Goal: Information Seeking & Learning: Learn about a topic

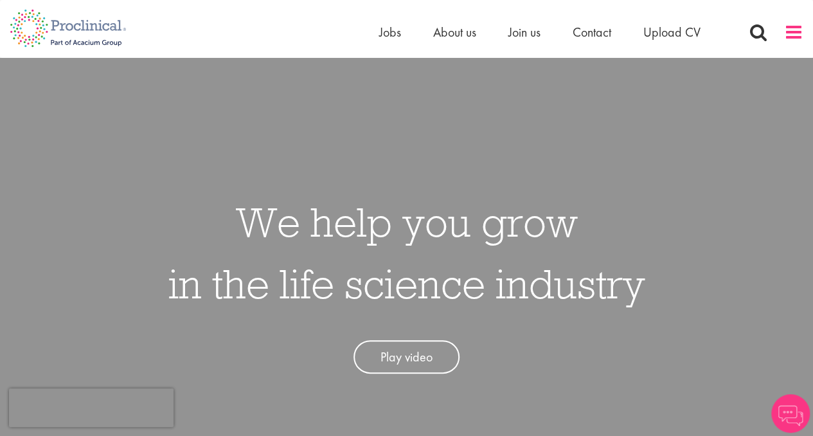
click at [798, 37] on span at bounding box center [793, 31] width 19 height 19
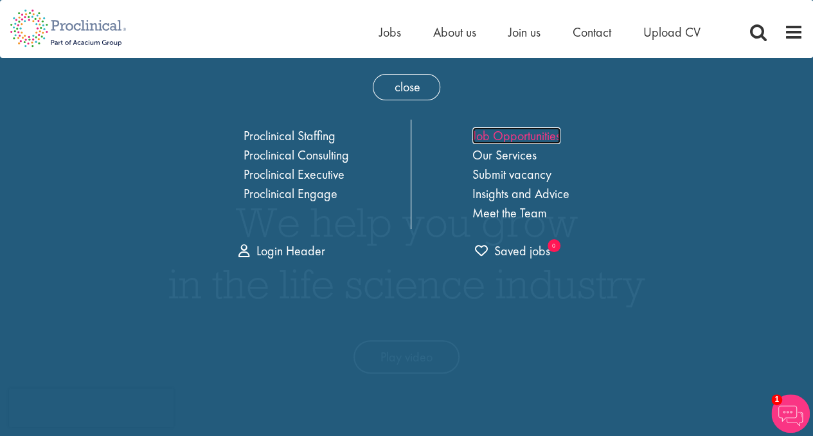
click at [504, 138] on link "Job Opportunities" at bounding box center [516, 135] width 88 height 17
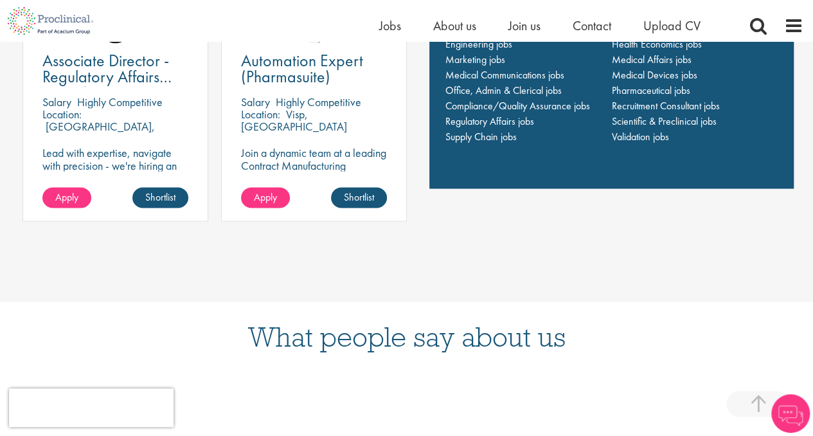
scroll to position [1053, 0]
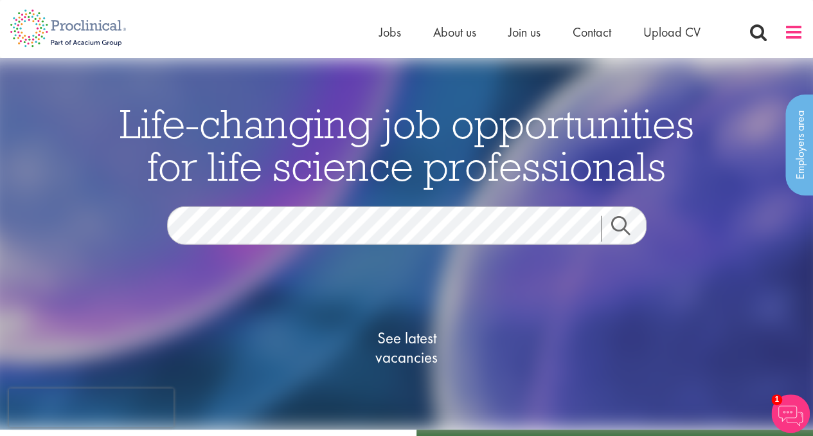
click at [796, 25] on span at bounding box center [793, 31] width 19 height 19
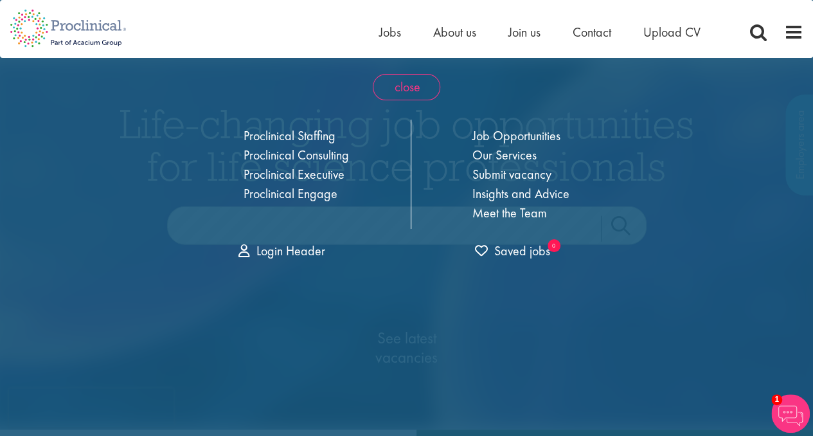
click at [416, 78] on span "close" at bounding box center [406, 87] width 67 height 26
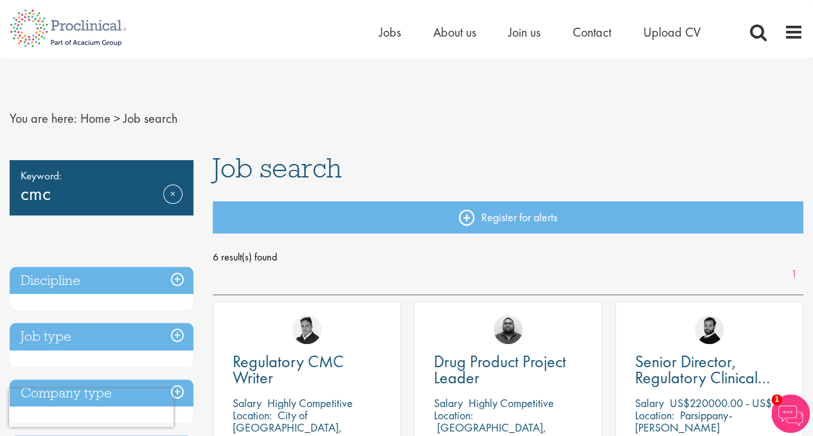
click at [65, 189] on div "Keyword: cmc Remove" at bounding box center [102, 187] width 184 height 55
click at [33, 199] on div "Keyword: cmc Remove" at bounding box center [102, 187] width 184 height 55
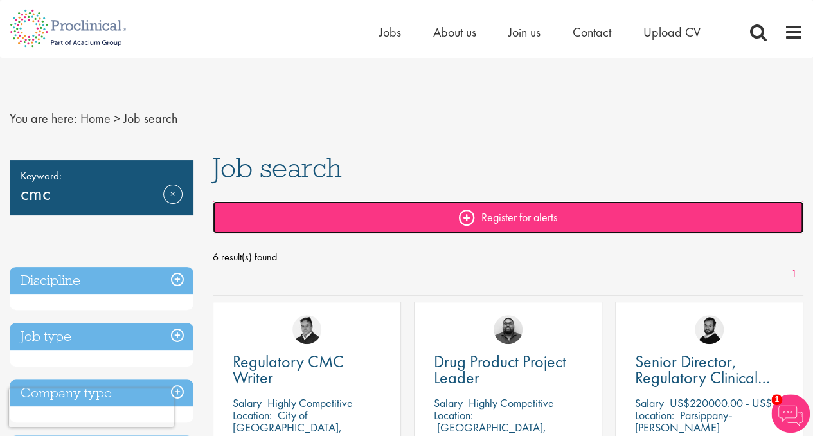
click at [355, 223] on link "Register for alerts" at bounding box center [508, 217] width 591 height 32
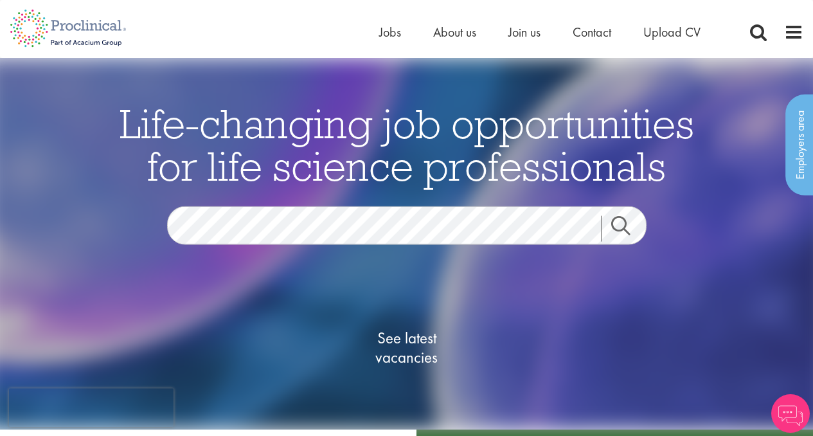
click at [457, 205] on div "Life-changing job opportunities for life science professionals Jobs Search See …" at bounding box center [406, 262] width 643 height 321
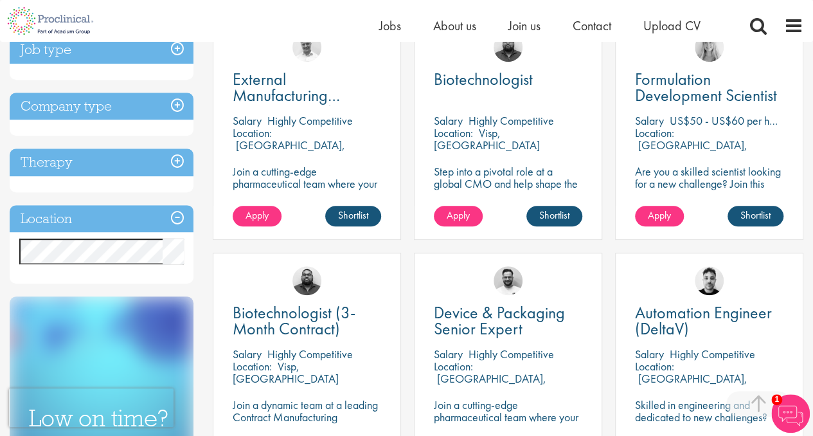
scroll to position [186, 0]
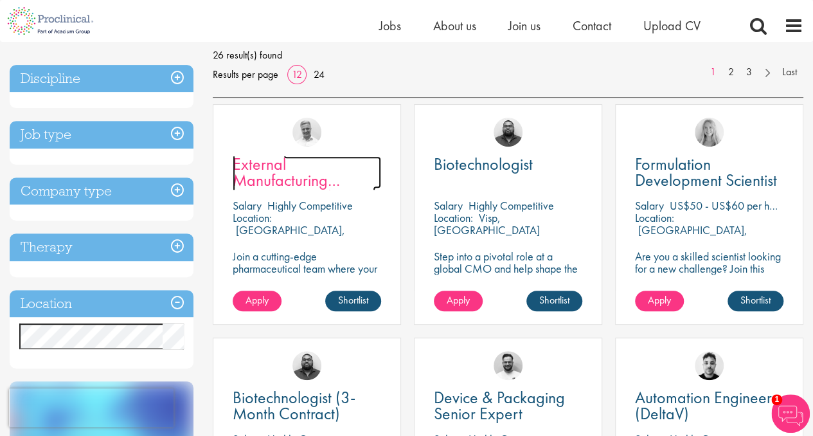
click at [263, 184] on span "External Manufacturing Logistics Coordination Support" at bounding box center [304, 188] width 143 height 70
